Goal: Task Accomplishment & Management: Manage account settings

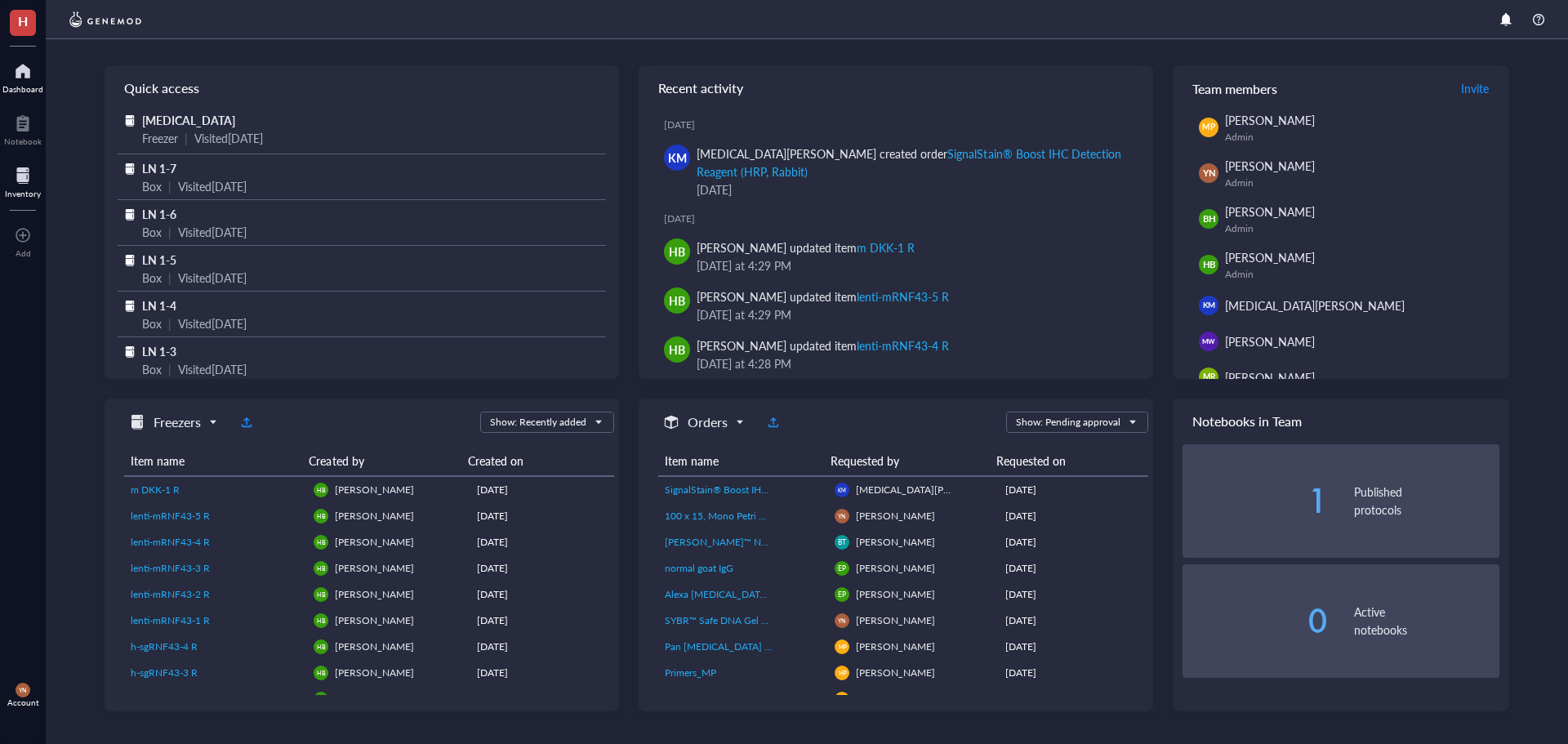
click at [30, 183] on div at bounding box center [23, 175] width 36 height 26
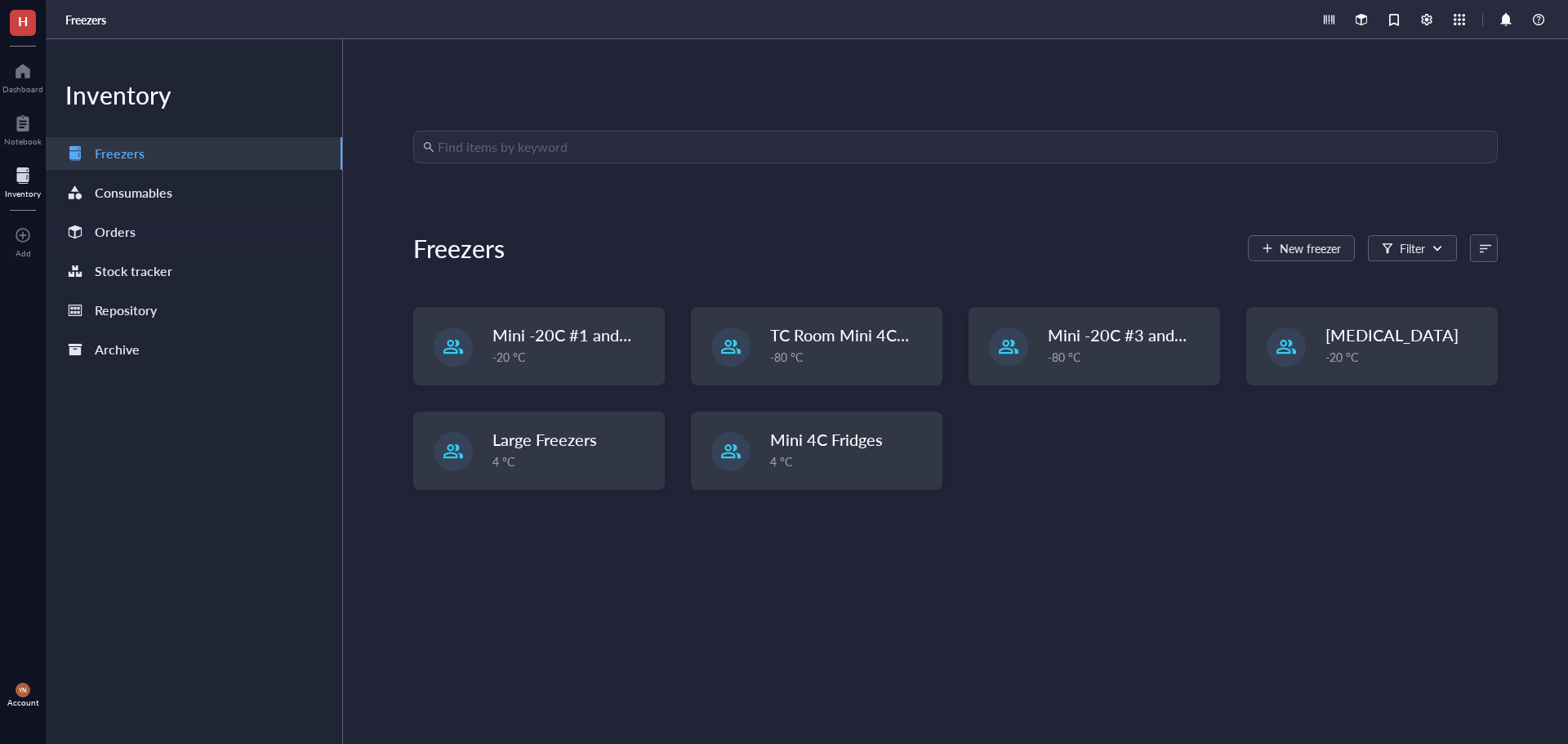
click at [167, 232] on div "Orders" at bounding box center [194, 232] width 297 height 33
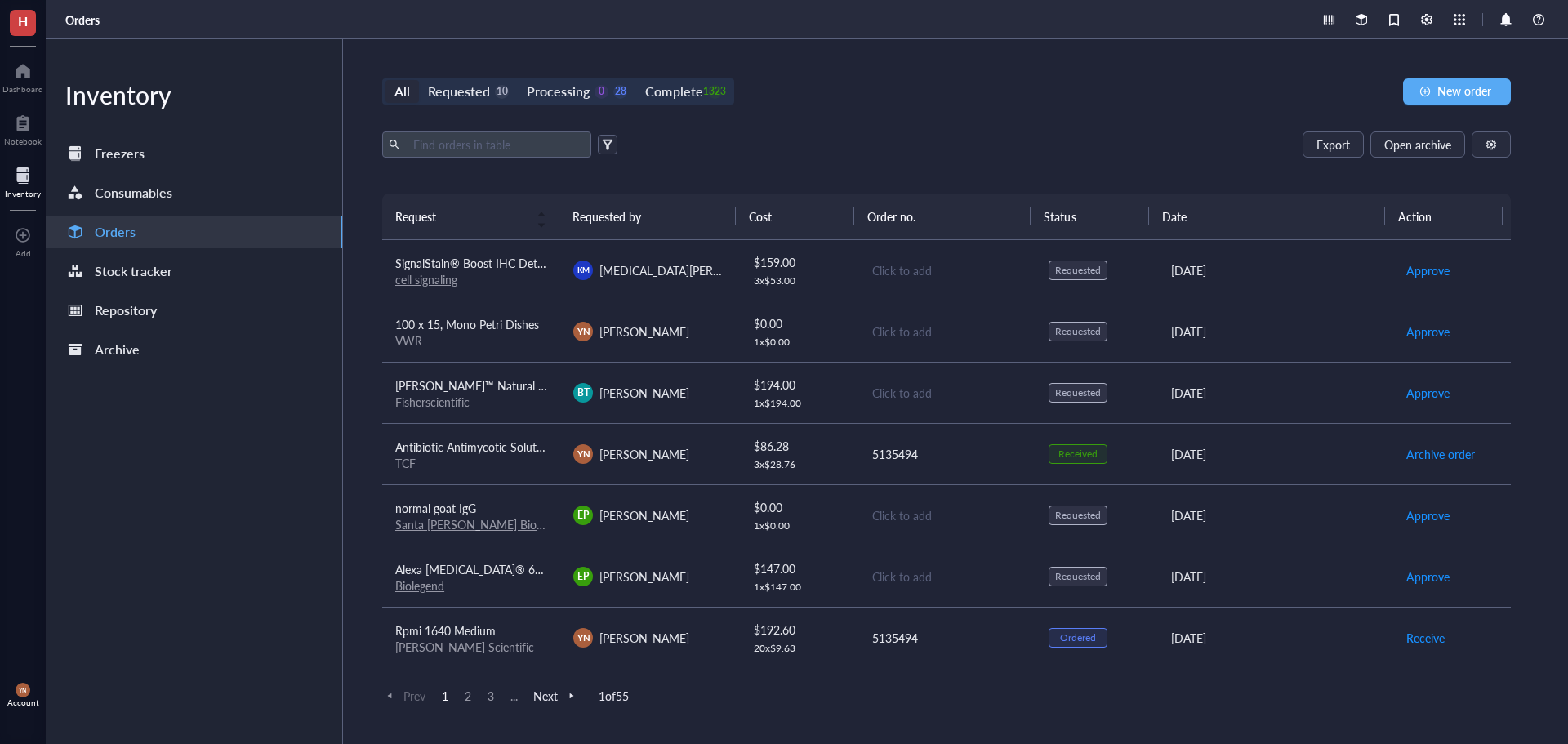
click at [994, 150] on div "Export Open archive" at bounding box center [946, 145] width 1128 height 26
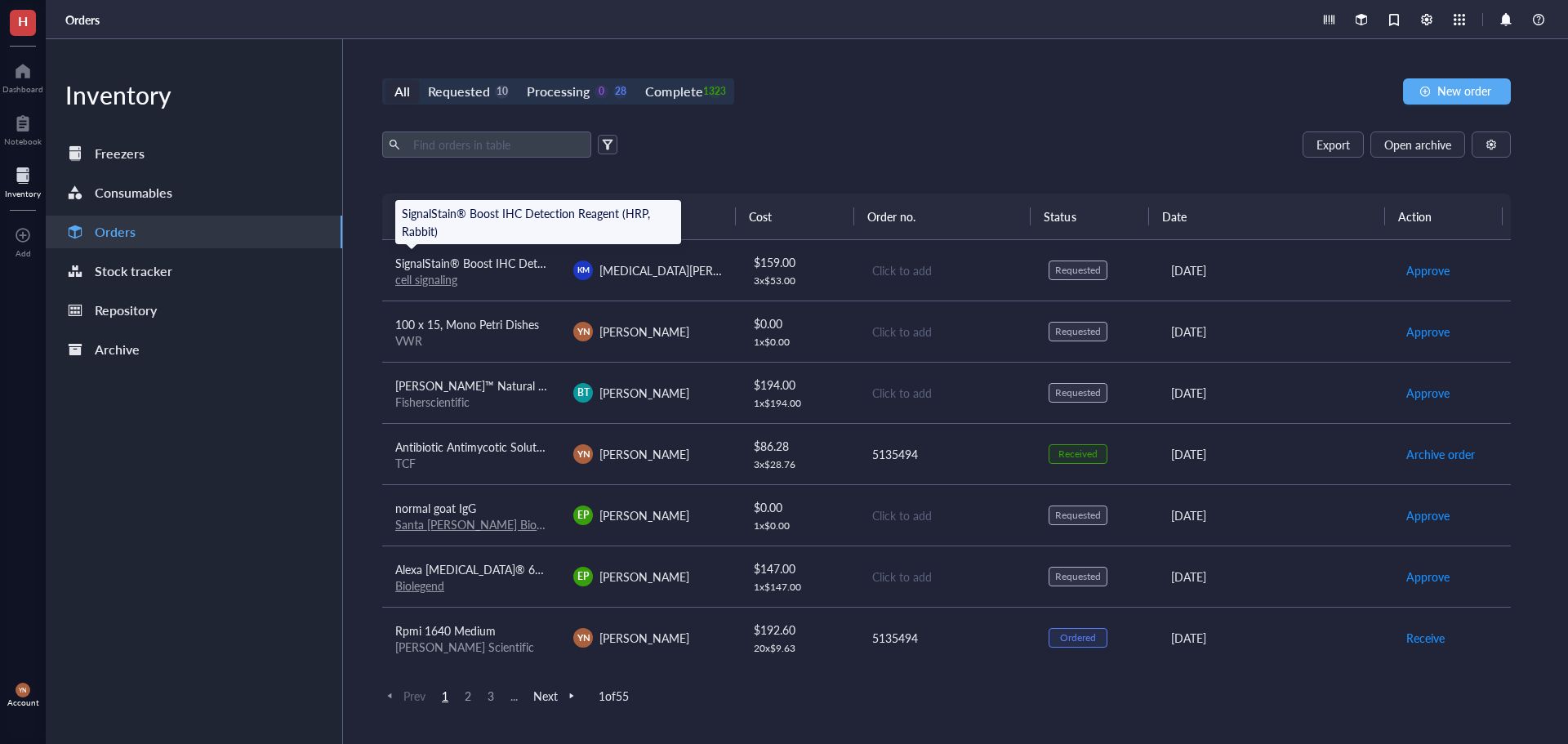
click at [529, 270] on span "SignalStain® Boost IHC Detection Reagent (HRP, Rabbit)" at bounding box center [539, 262] width 288 height 16
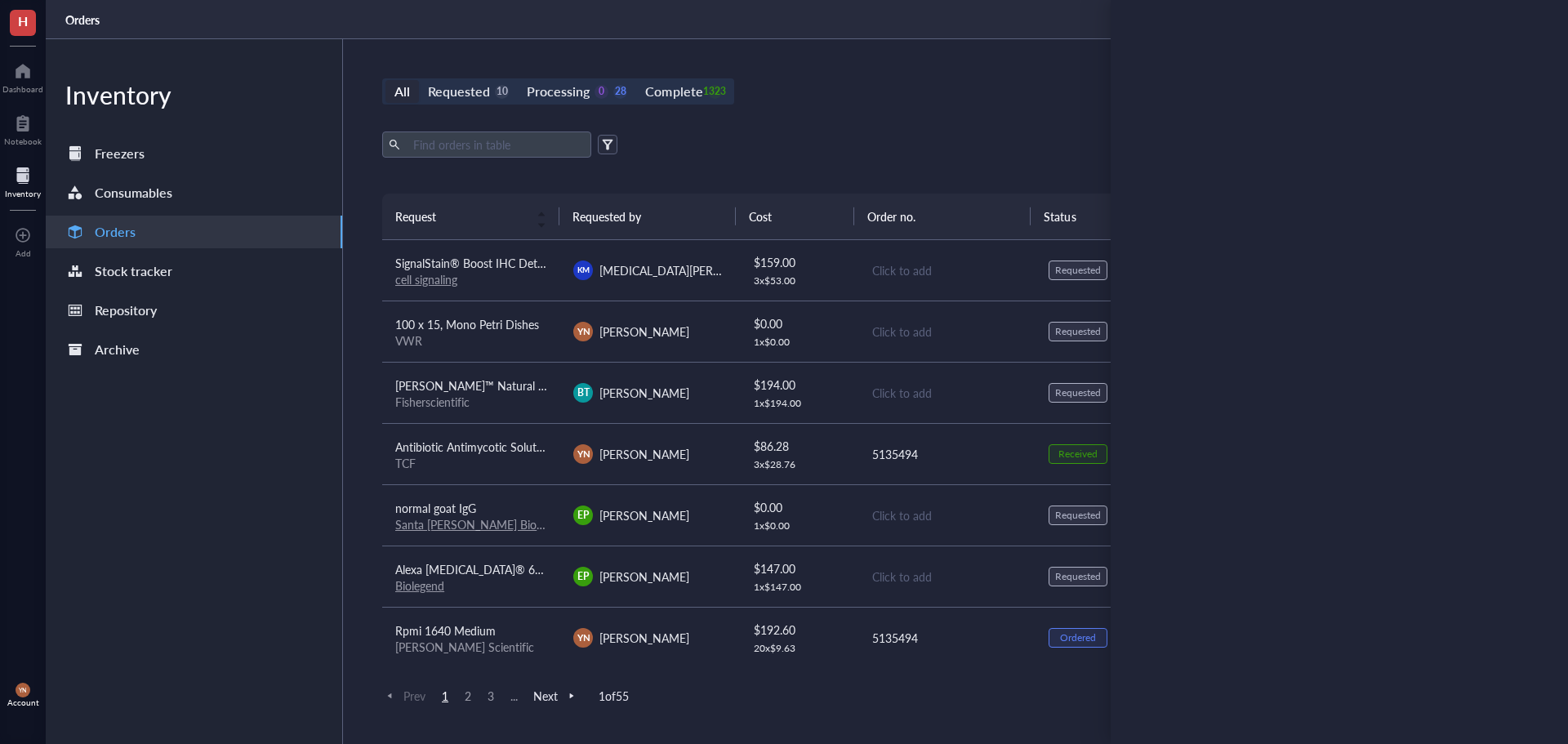
click at [926, 104] on div "All Requested 10 Processing 0 28 Complete 1323 New order" at bounding box center [946, 91] width 1128 height 26
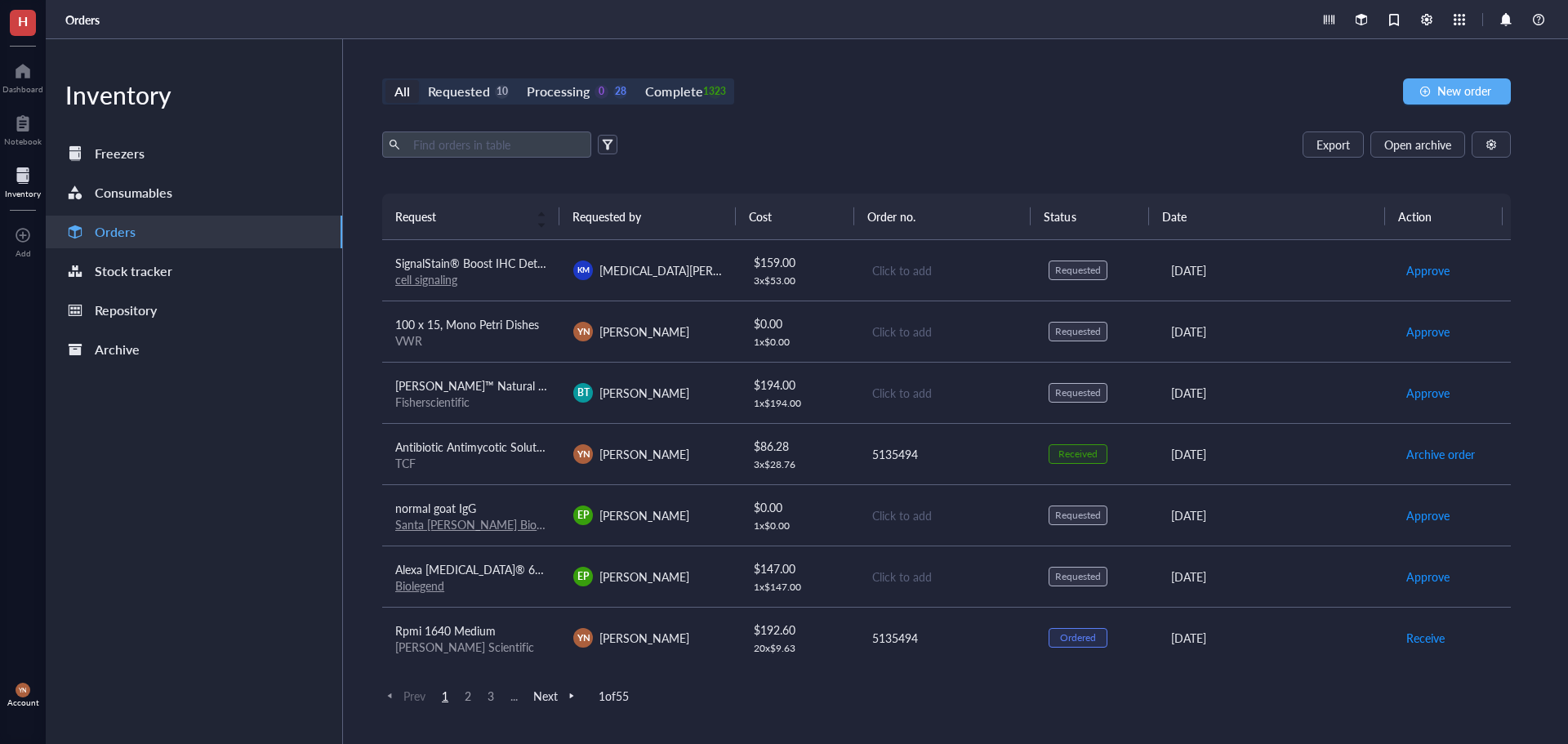
click at [822, 121] on div "All Requested 10 Processing 0 28 Complete 1323 New order Export Open archive Re…" at bounding box center [947, 391] width 1207 height 705
click at [473, 97] on div "Requested" at bounding box center [458, 91] width 62 height 23
click at [419, 80] on input "Requested 10" at bounding box center [419, 80] width 0 height 0
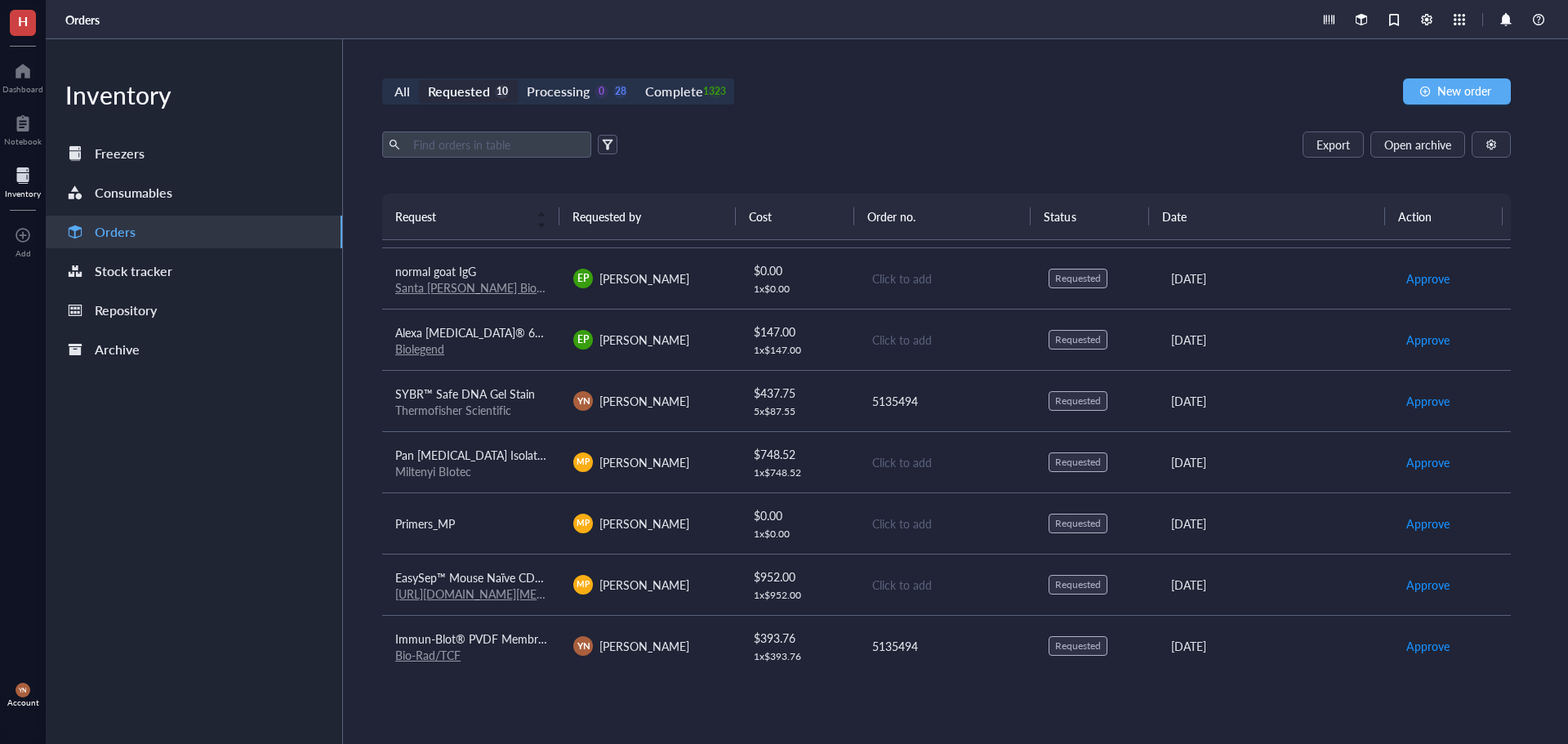
scroll to position [185, 0]
